Goal: Information Seeking & Learning: Learn about a topic

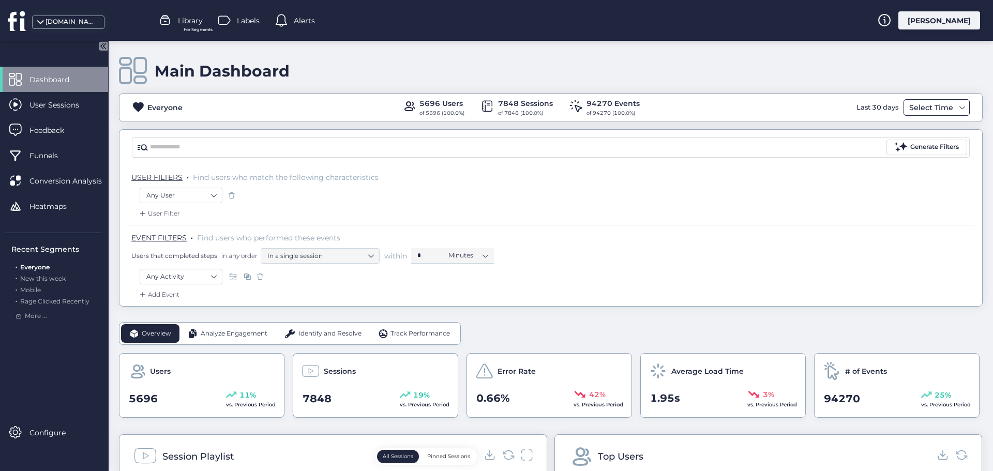
click at [949, 105] on div "Select Time" at bounding box center [936, 107] width 66 height 17
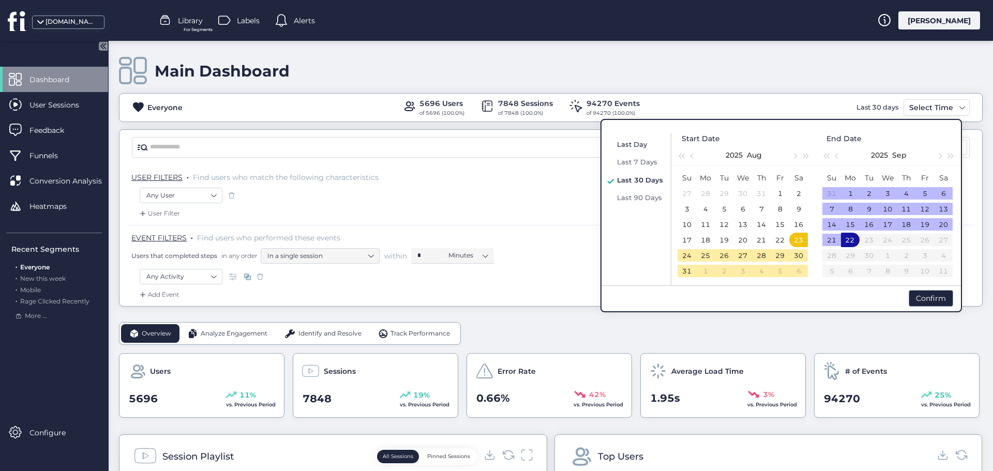
click at [638, 145] on span "Last Day" at bounding box center [632, 144] width 30 height 8
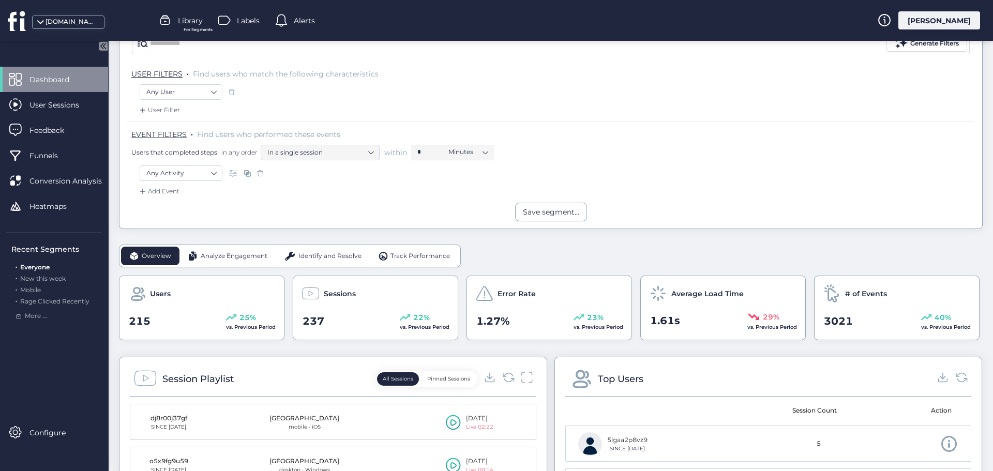
scroll to position [155, 0]
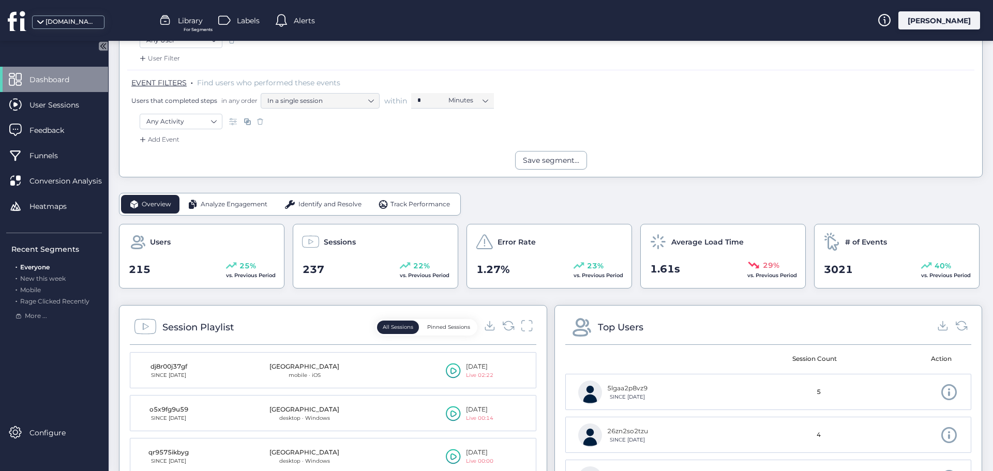
click at [231, 205] on span "Analyze Engagement" at bounding box center [234, 205] width 67 height 10
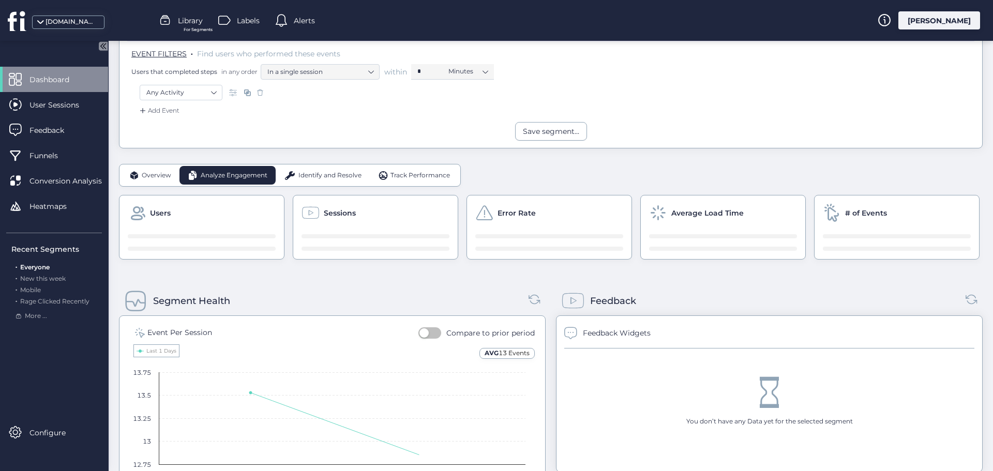
scroll to position [207, 0]
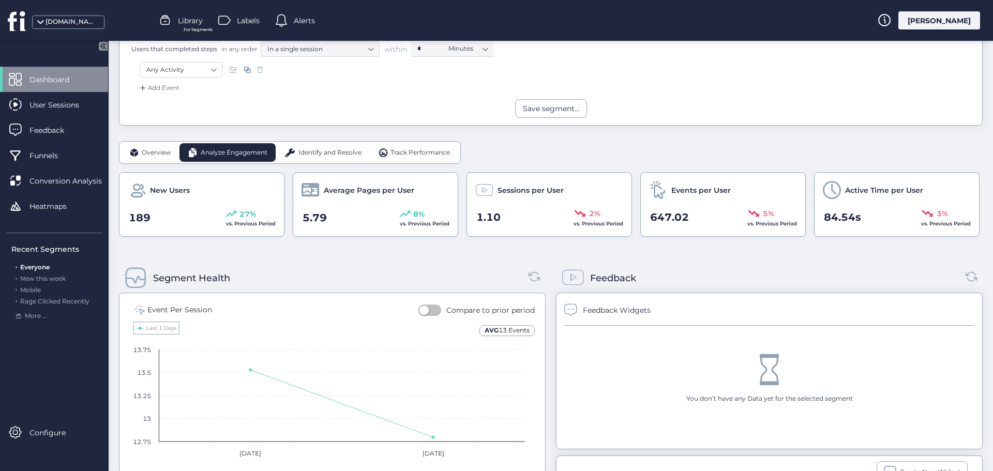
click at [317, 153] on span "Identify and Resolve" at bounding box center [329, 153] width 63 height 10
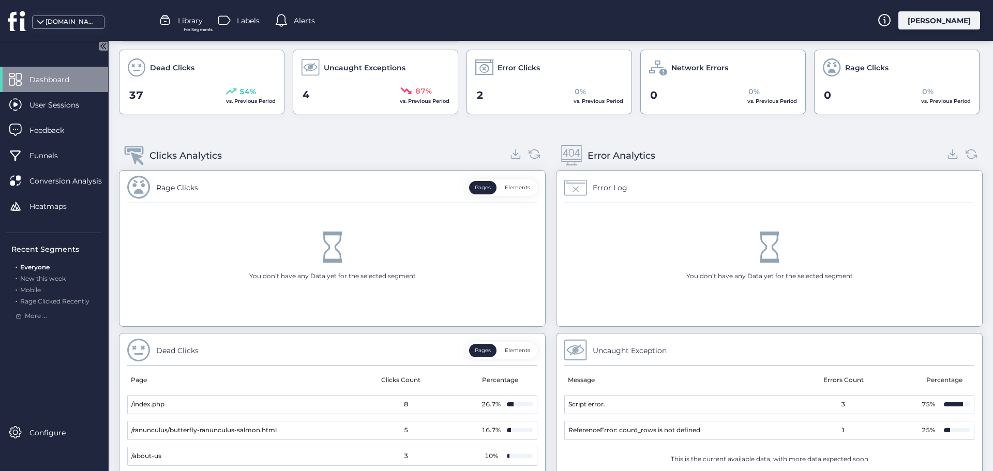
scroll to position [289, 0]
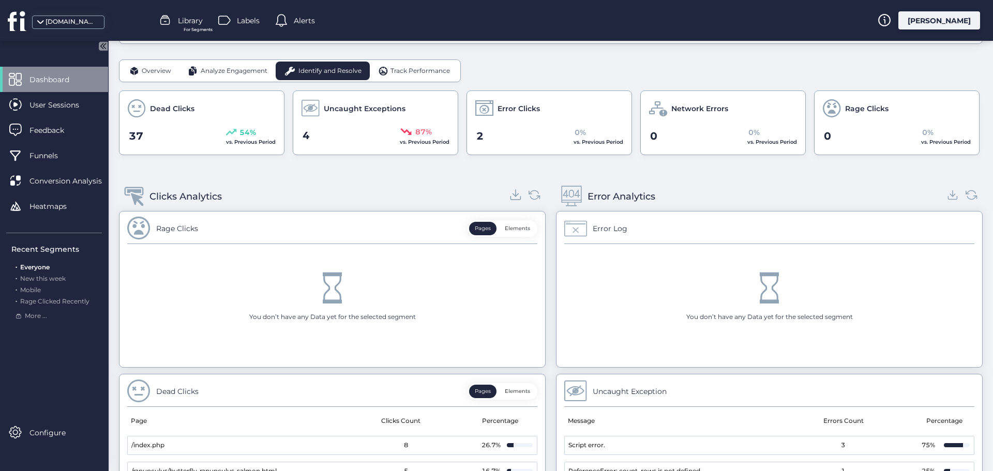
click at [513, 194] on icon at bounding box center [516, 194] width 6 height 3
click at [946, 193] on icon at bounding box center [953, 195] width 14 height 14
click at [440, 66] on span "Track Performance" at bounding box center [419, 71] width 59 height 10
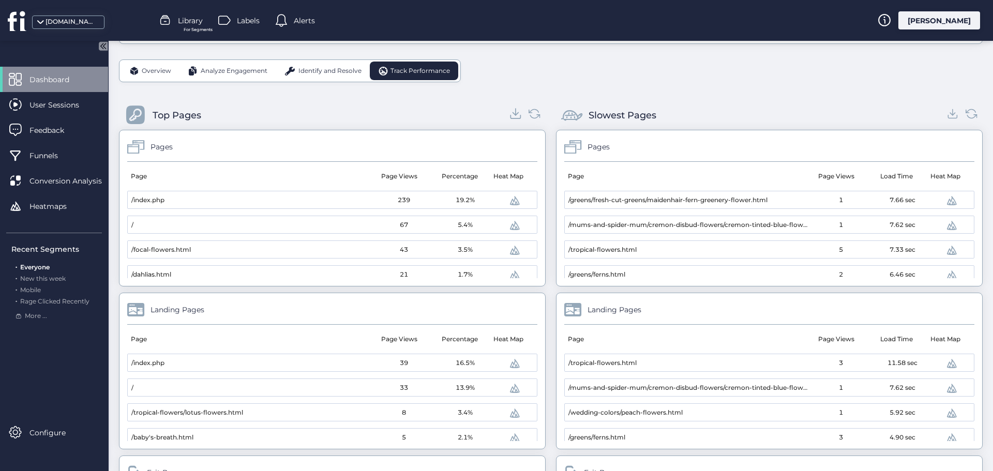
click at [514, 117] on icon at bounding box center [516, 114] width 14 height 14
click at [948, 115] on icon at bounding box center [953, 114] width 14 height 14
